Goal: Check status: Check status

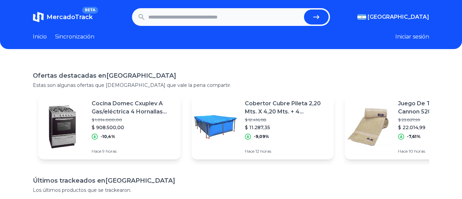
click at [161, 9] on form at bounding box center [231, 17] width 198 height 18
type input "******"
click at [304, 10] on button "submit" at bounding box center [316, 17] width 25 height 15
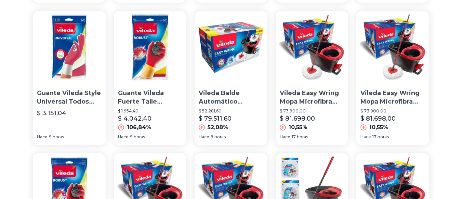
scroll to position [364, 0]
